Goal: Task Accomplishment & Management: Manage account settings

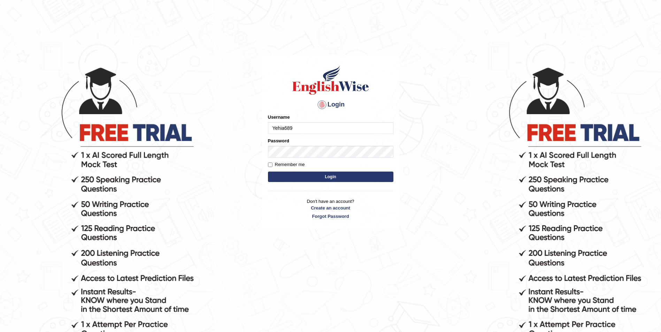
type input "Yehia689"
drag, startPoint x: 300, startPoint y: 127, endPoint x: 248, endPoint y: 131, distance: 52.7
click at [248, 131] on body "Login Please fix the following errors: Username Yehia689 Password Remember me L…" at bounding box center [330, 199] width 661 height 332
click at [268, 172] on button "Login" at bounding box center [330, 177] width 125 height 10
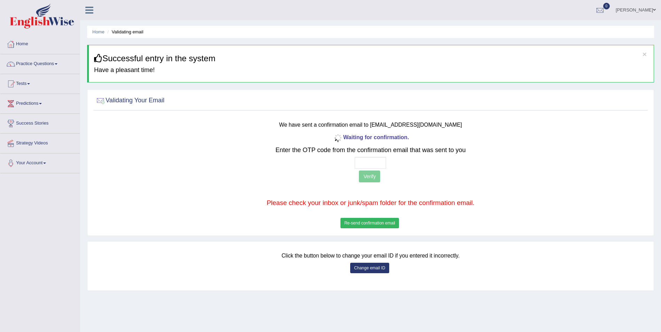
drag, startPoint x: 372, startPoint y: 124, endPoint x: 477, endPoint y: 129, distance: 105.3
click at [477, 129] on div "We have sent a confirmation email to [EMAIL_ADDRESS][DOMAIN_NAME] Waiting for c…" at bounding box center [370, 173] width 465 height 114
drag, startPoint x: 477, startPoint y: 129, endPoint x: 434, endPoint y: 136, distance: 44.5
click at [434, 136] on div "Waiting for confirmation. Enter the OTP code from the confirmation email that w…" at bounding box center [370, 181] width 458 height 98
click at [415, 125] on small "We have sent a confirmation email to [EMAIL_ADDRESS][DOMAIN_NAME]" at bounding box center [370, 125] width 183 height 6
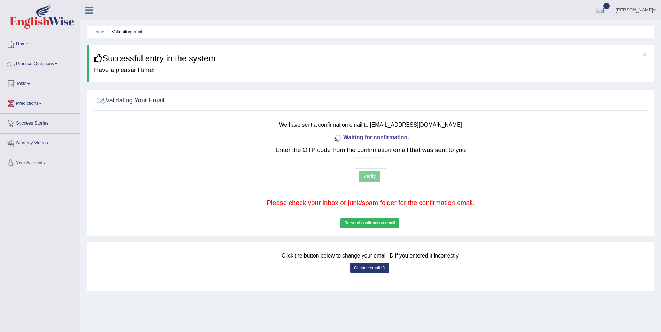
click at [375, 126] on small "We have sent a confirmation email to [EMAIL_ADDRESS][DOMAIN_NAME]" at bounding box center [370, 125] width 183 height 6
drag, startPoint x: 378, startPoint y: 125, endPoint x: 468, endPoint y: 128, distance: 90.3
click at [468, 128] on h3 "We have sent a confirmation email to [EMAIL_ADDRESS][DOMAIN_NAME]" at bounding box center [370, 123] width 458 height 9
click at [654, 11] on span at bounding box center [654, 10] width 3 height 5
click at [607, 82] on link "Log out" at bounding box center [622, 83] width 75 height 16
